Goal: Information Seeking & Learning: Learn about a topic

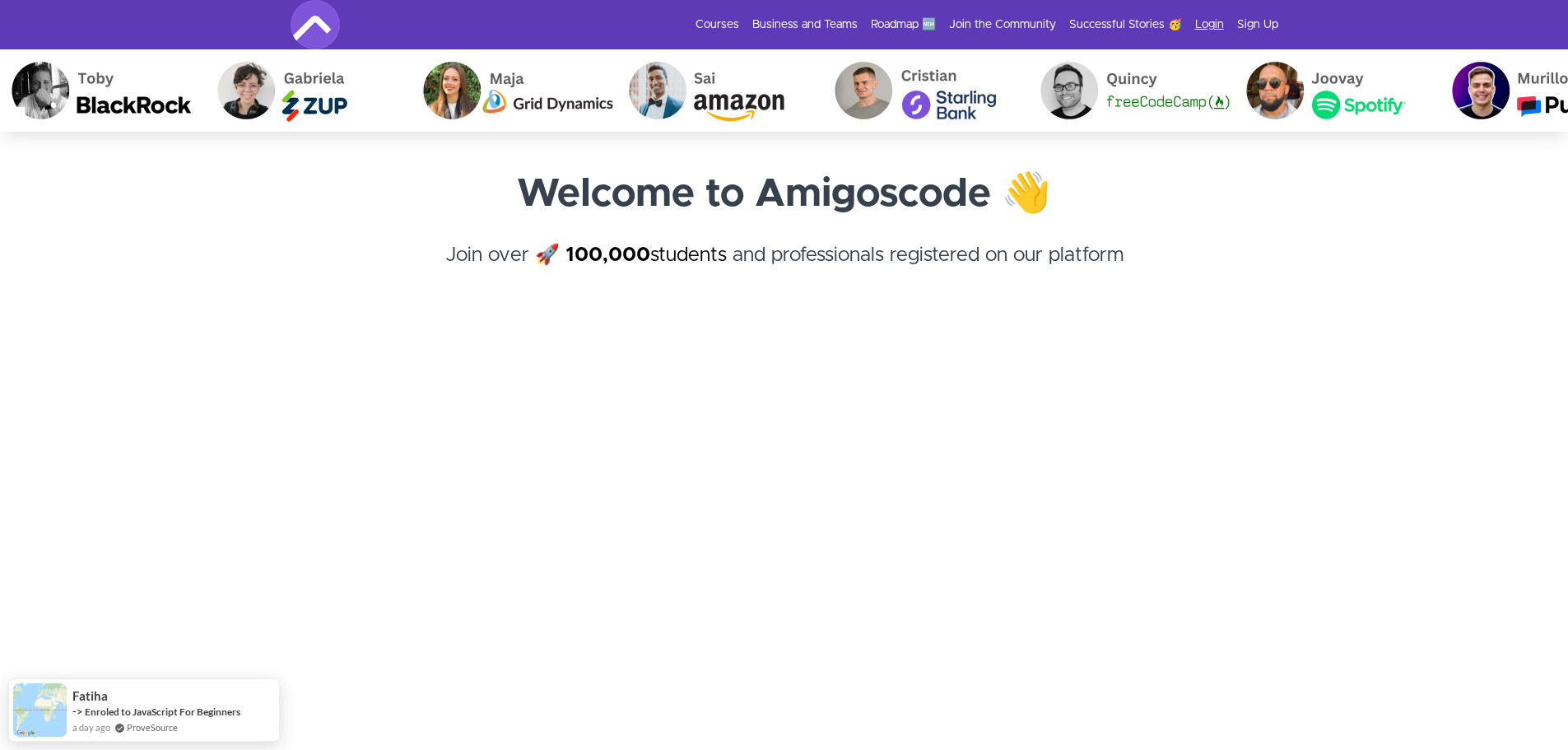
click at [1199, 26] on link "Login" at bounding box center [1209, 24] width 28 height 16
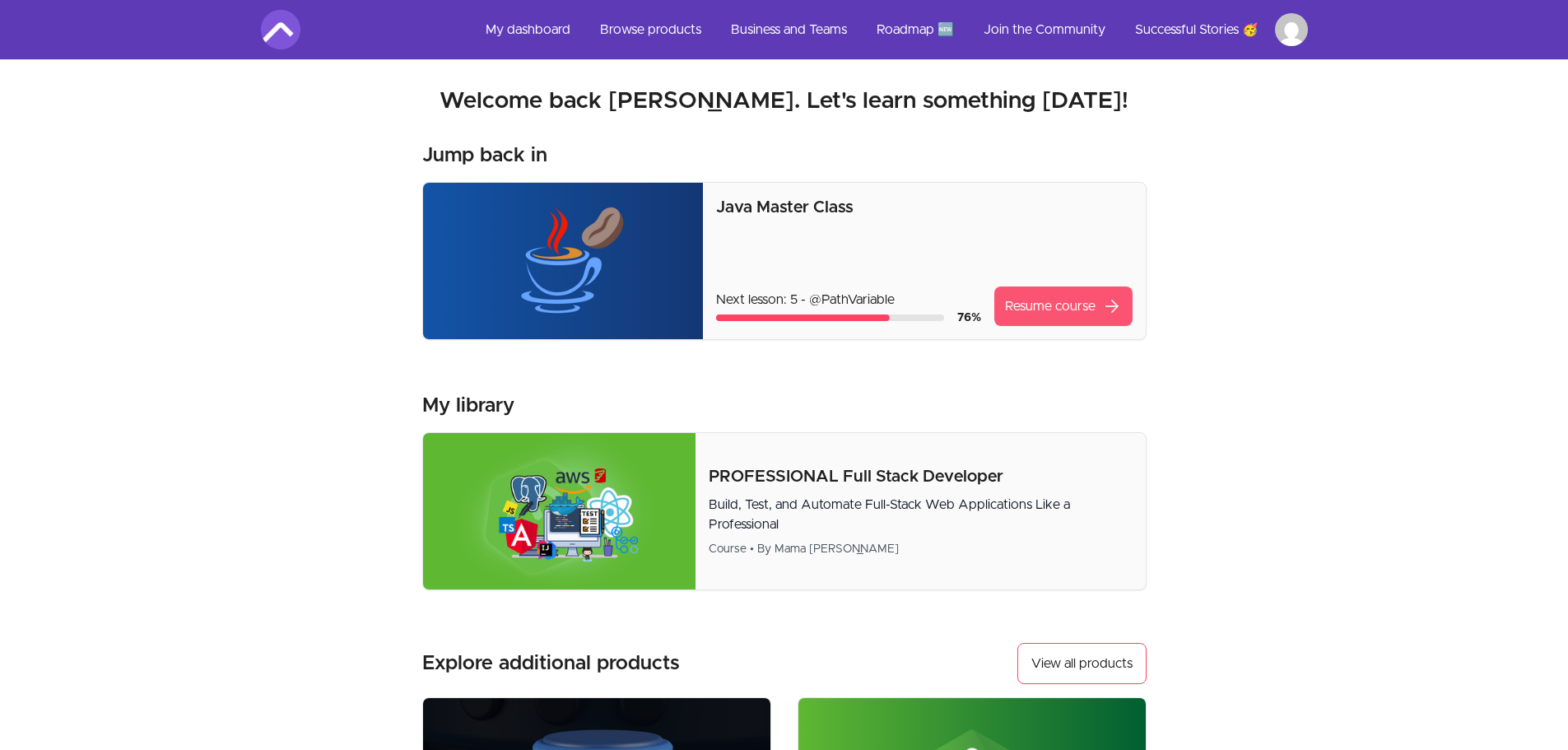
click at [1065, 311] on link "Resume course arrow_forward" at bounding box center [1064, 307] width 139 height 40
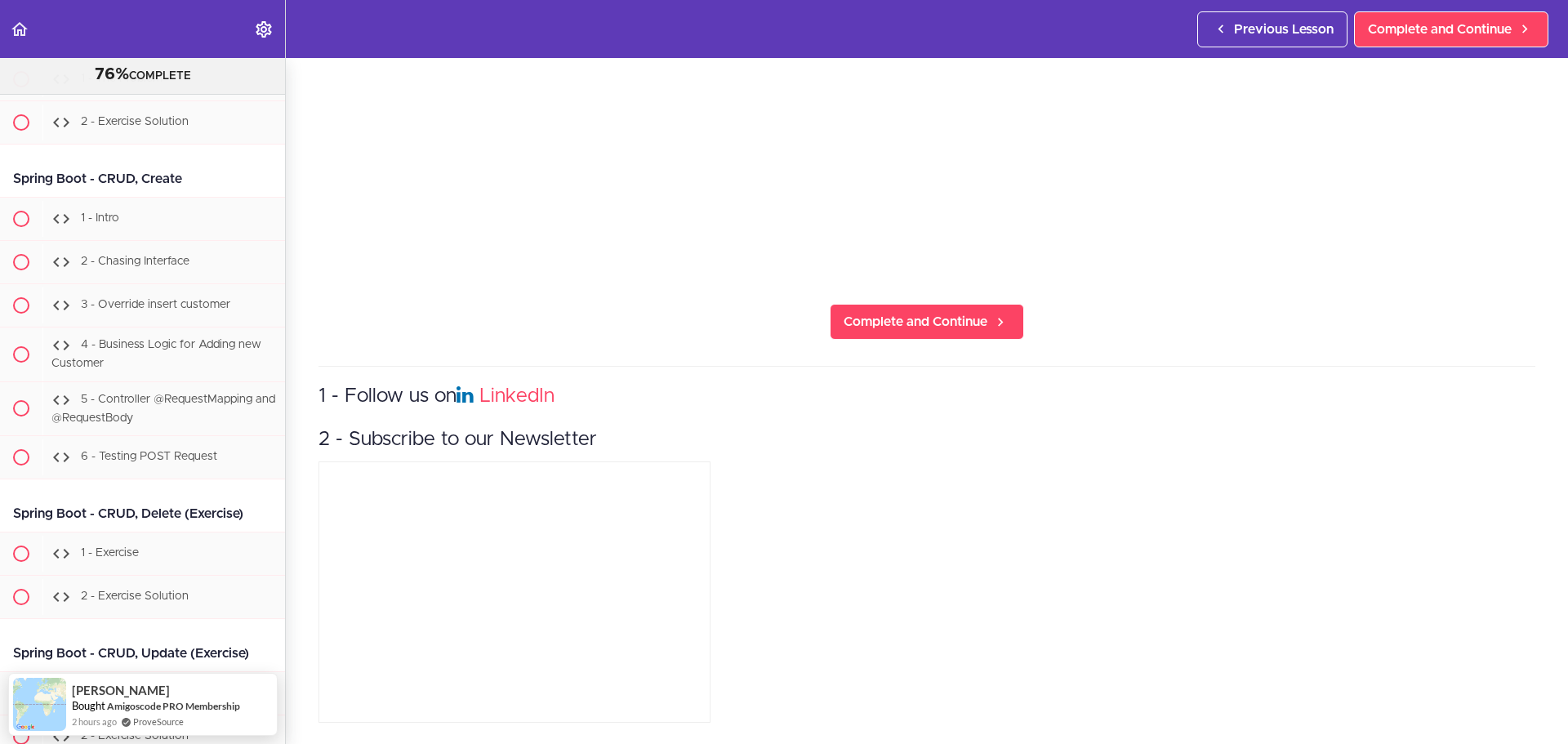
scroll to position [18740, 0]
click at [11, 33] on icon "Back to course curriculum" at bounding box center [19, 29] width 20 height 20
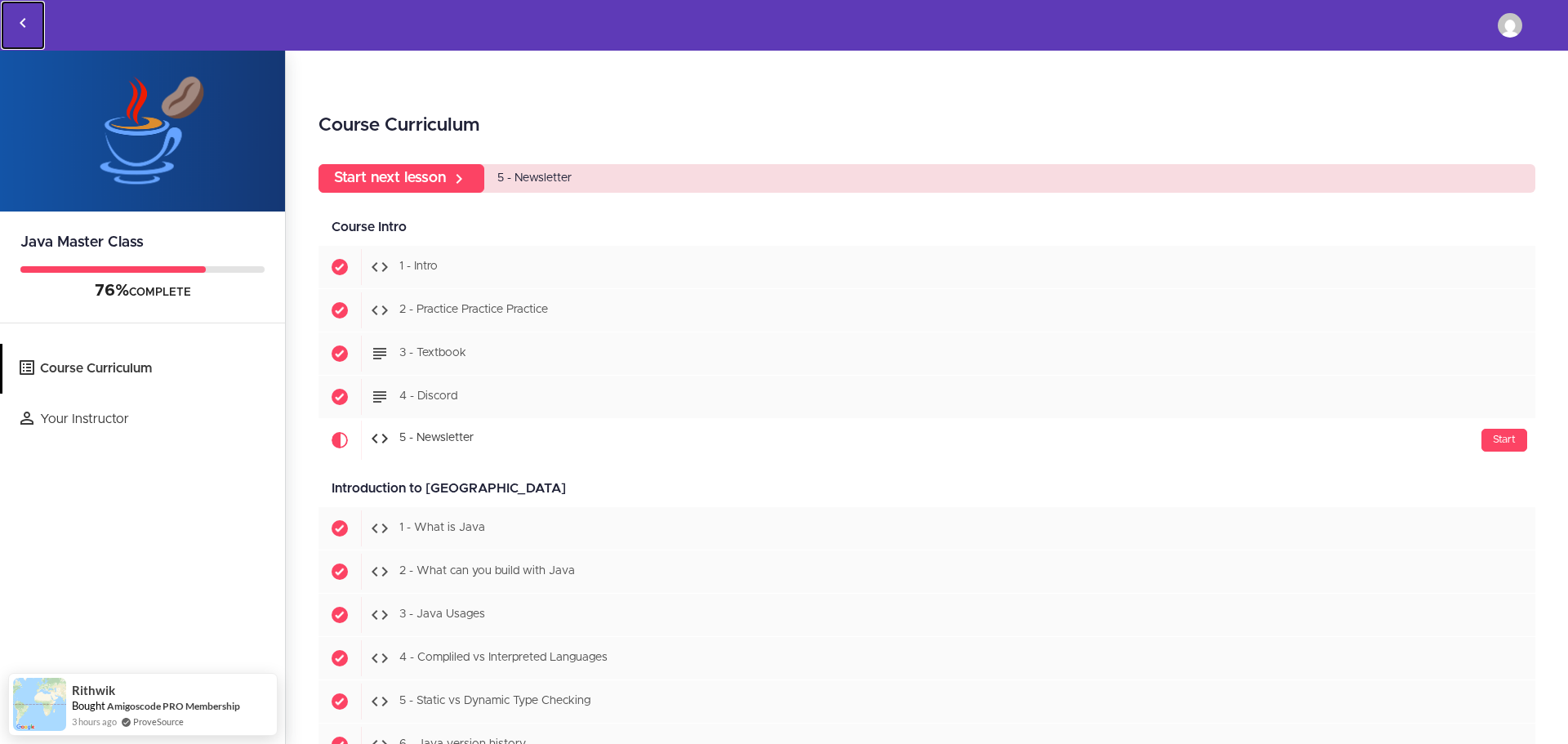
click at [33, 25] on link "Back to courses" at bounding box center [23, 25] width 44 height 49
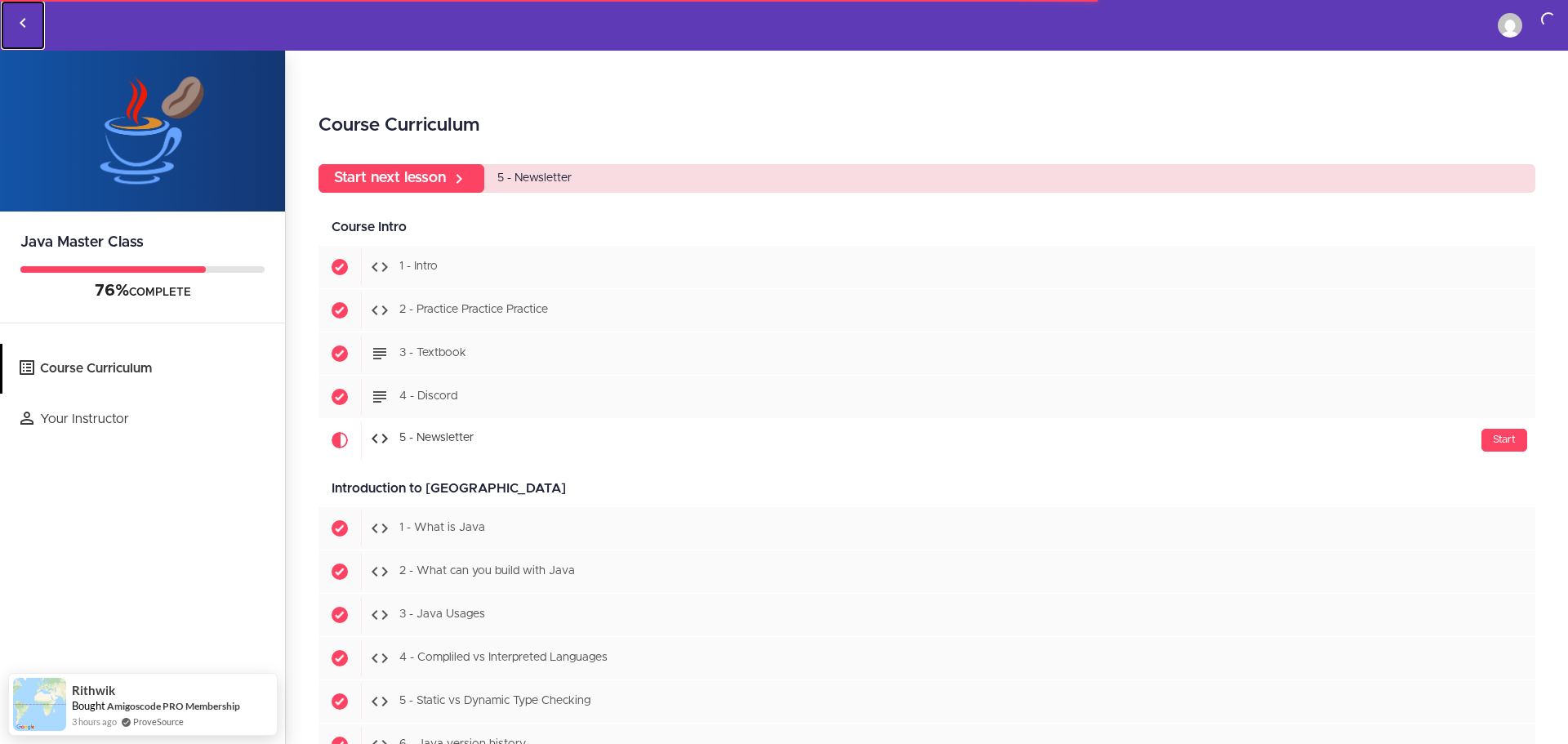
click at [16, 16] on icon "Back to courses" at bounding box center [23, 23] width 20 height 20
